Goal: Use online tool/utility: Utilize a website feature to perform a specific function

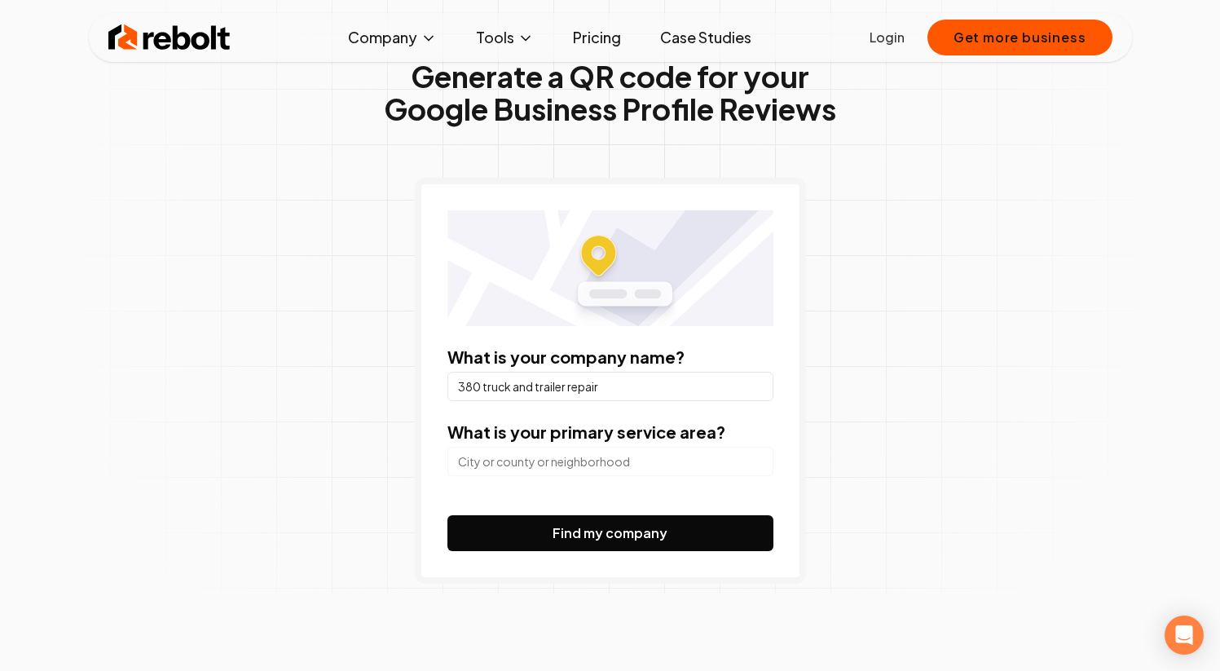
scroll to position [76, 0]
type input "380 truck and trailer repair"
click at [595, 464] on input "search" at bounding box center [610, 461] width 326 height 29
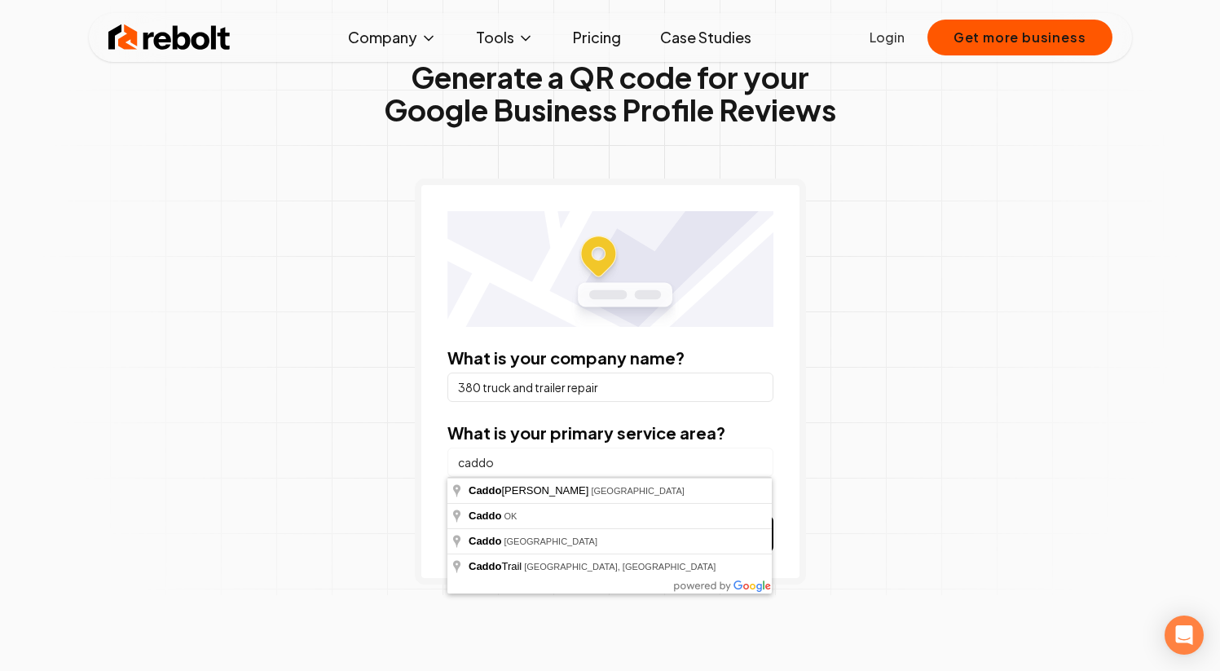
type input "[GEOGRAPHIC_DATA][PERSON_NAME], [GEOGRAPHIC_DATA]"
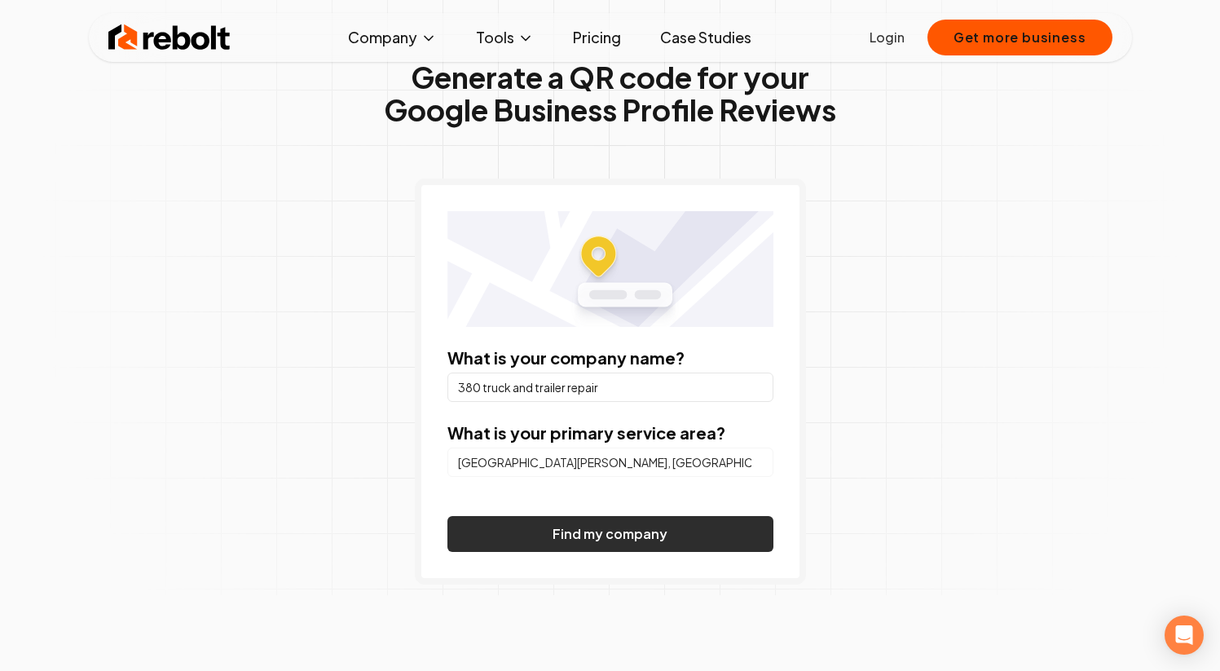
click at [557, 533] on button "Find my company" at bounding box center [610, 534] width 326 height 36
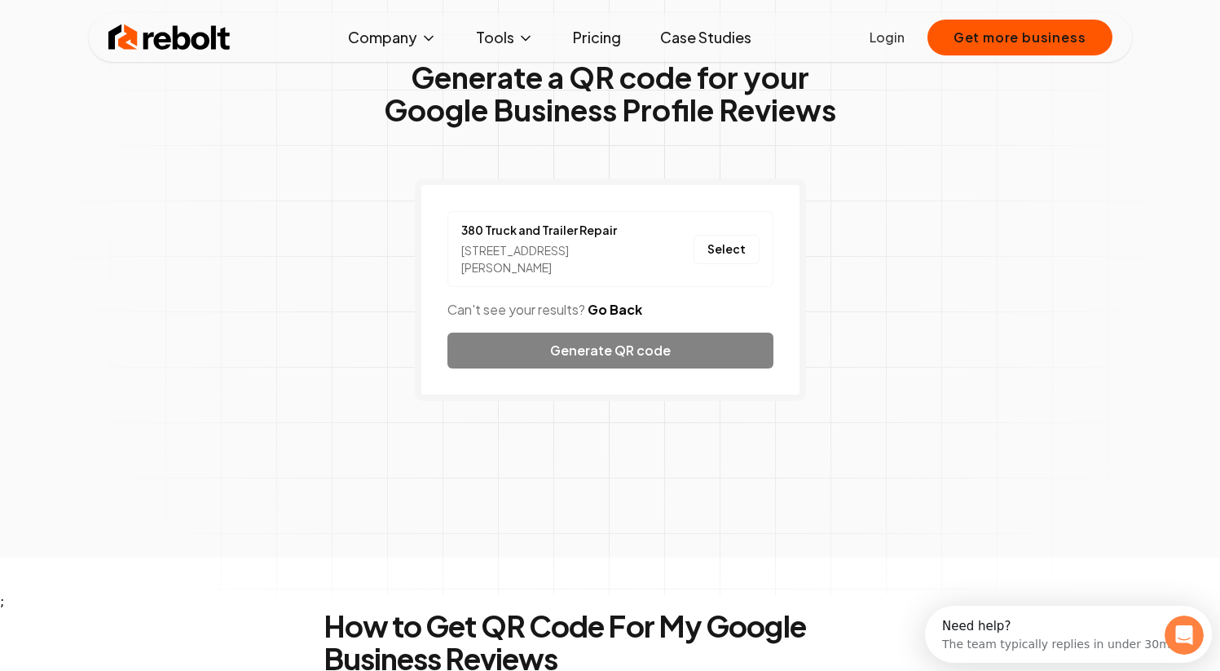
scroll to position [111, 0]
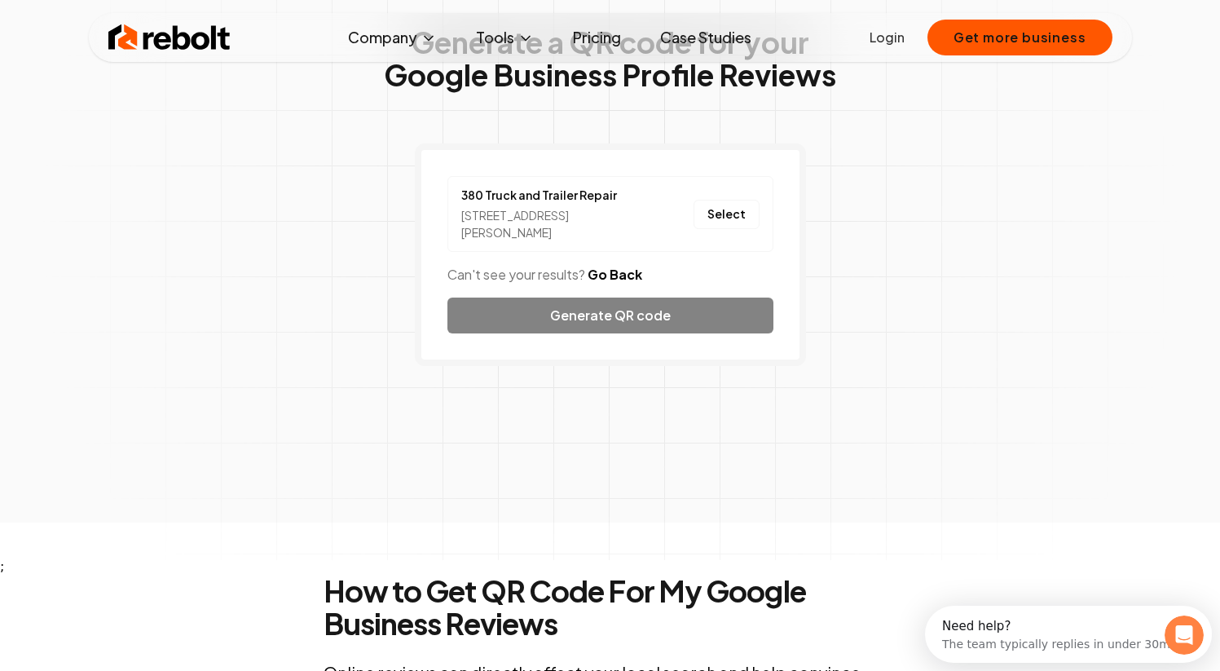
click at [601, 208] on div "[STREET_ADDRESS][PERSON_NAME]" at bounding box center [550, 224] width 179 height 34
click at [721, 216] on button "Select" at bounding box center [727, 214] width 66 height 29
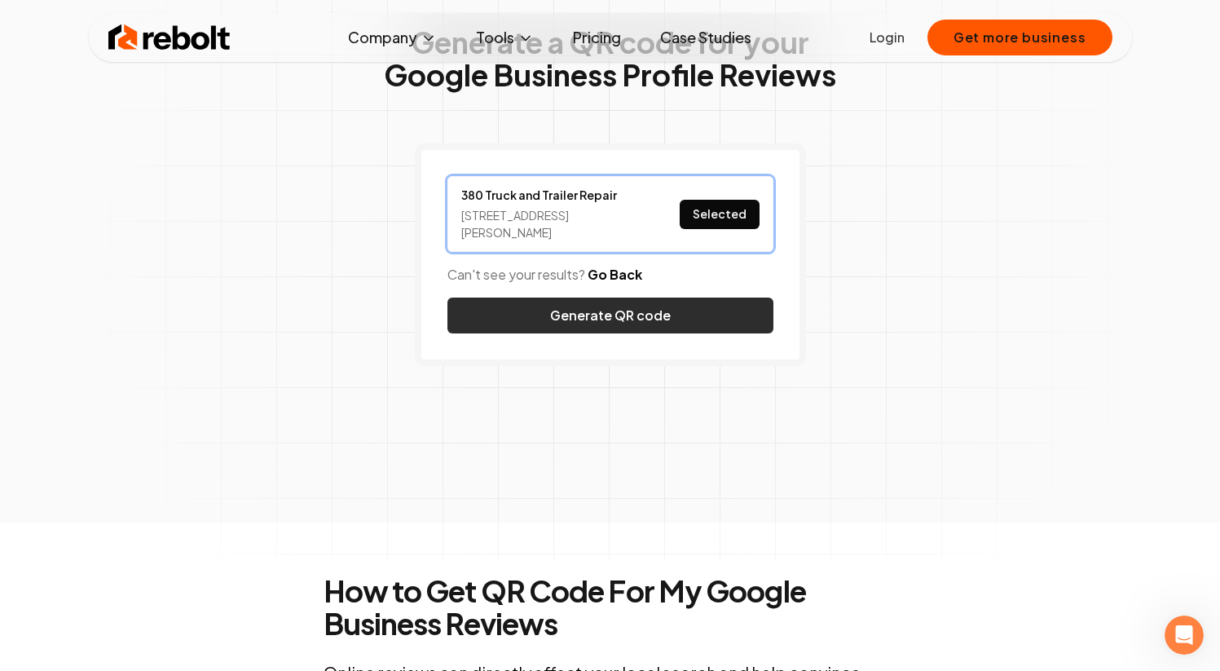
click at [658, 319] on button "Generate QR code" at bounding box center [610, 315] width 326 height 36
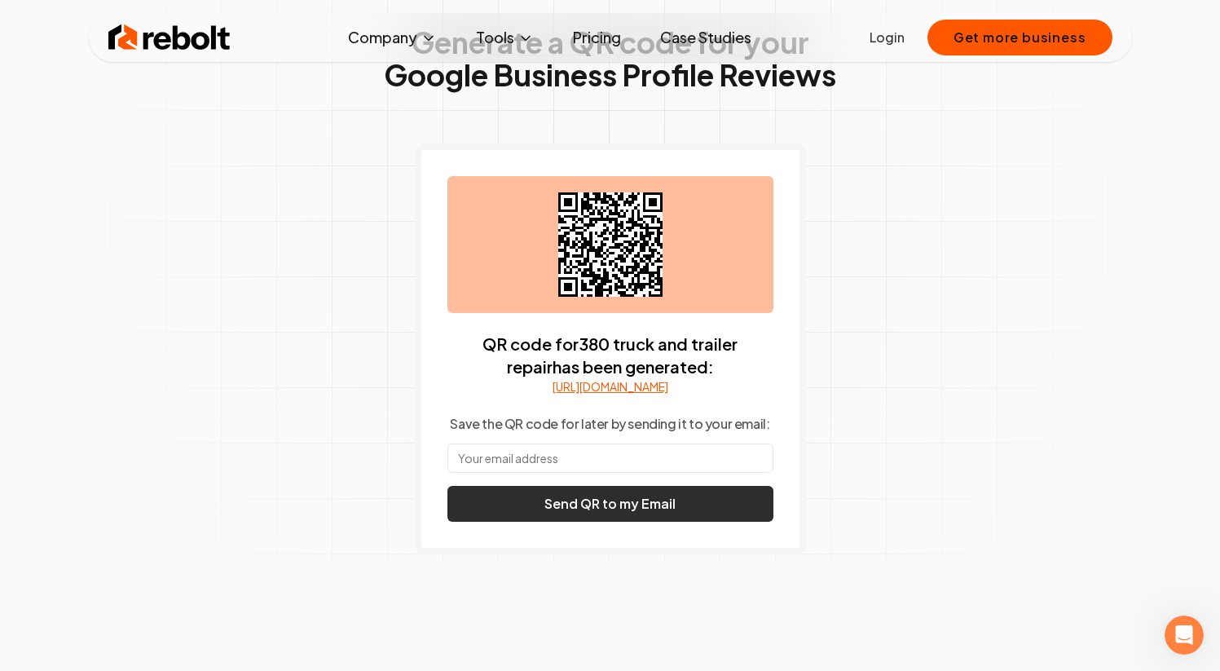
click at [610, 522] on button "Send QR to my Email" at bounding box center [610, 504] width 326 height 36
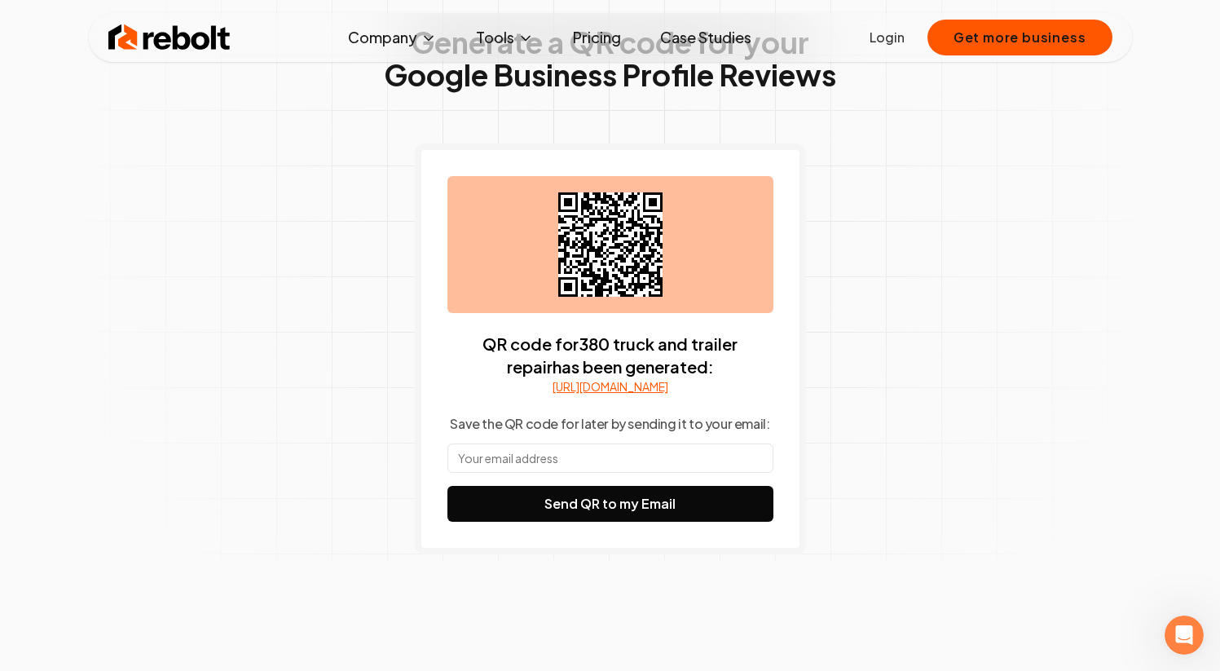
click at [568, 467] on input "text" at bounding box center [610, 457] width 326 height 29
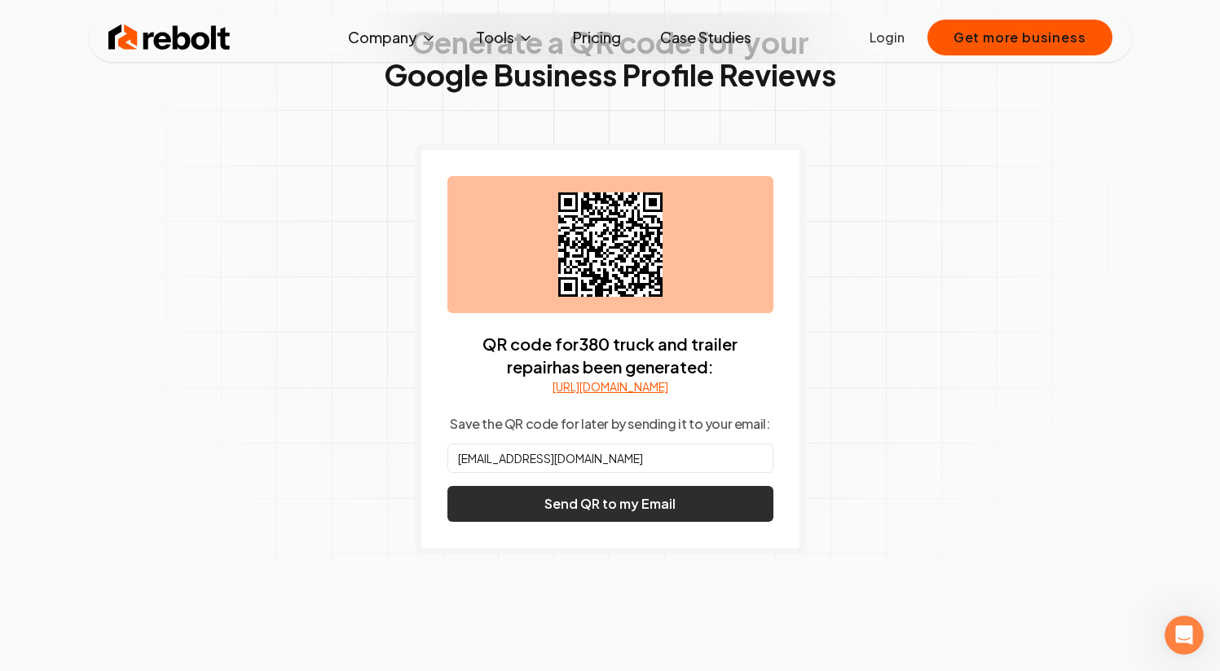
type input "[EMAIL_ADDRESS][DOMAIN_NAME]"
click at [581, 520] on button "Send QR to my Email" at bounding box center [610, 504] width 326 height 36
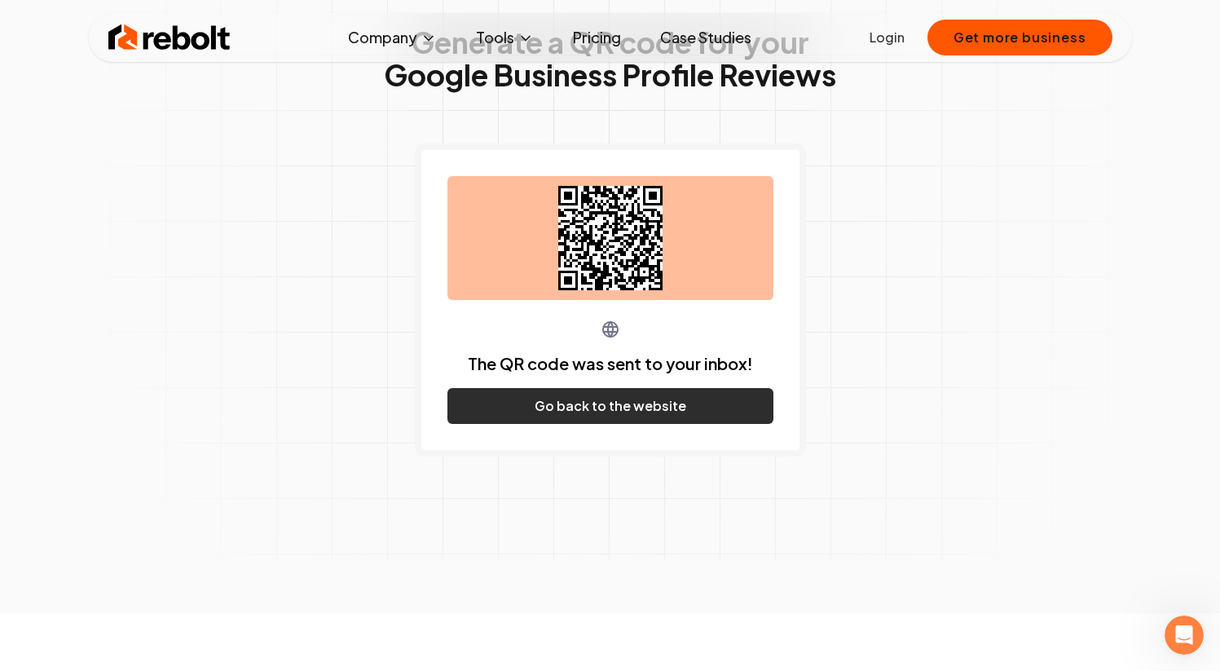
click at [623, 403] on button "Go back to the website" at bounding box center [610, 406] width 326 height 36
